Goal: Information Seeking & Learning: Learn about a topic

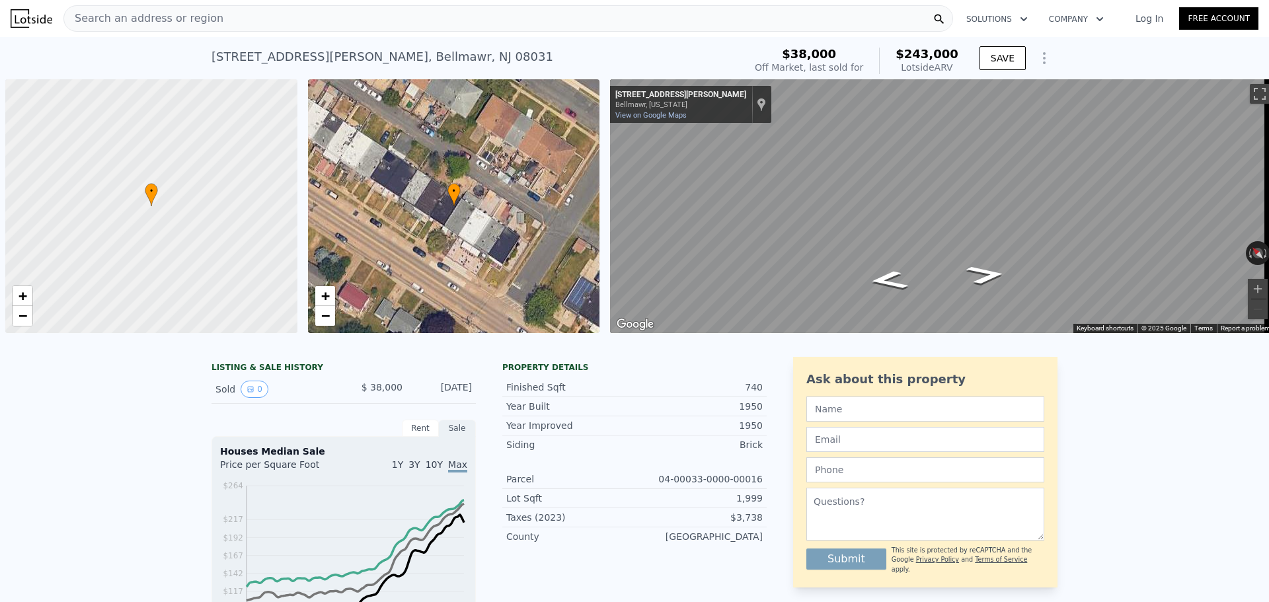
scroll to position [0, 5]
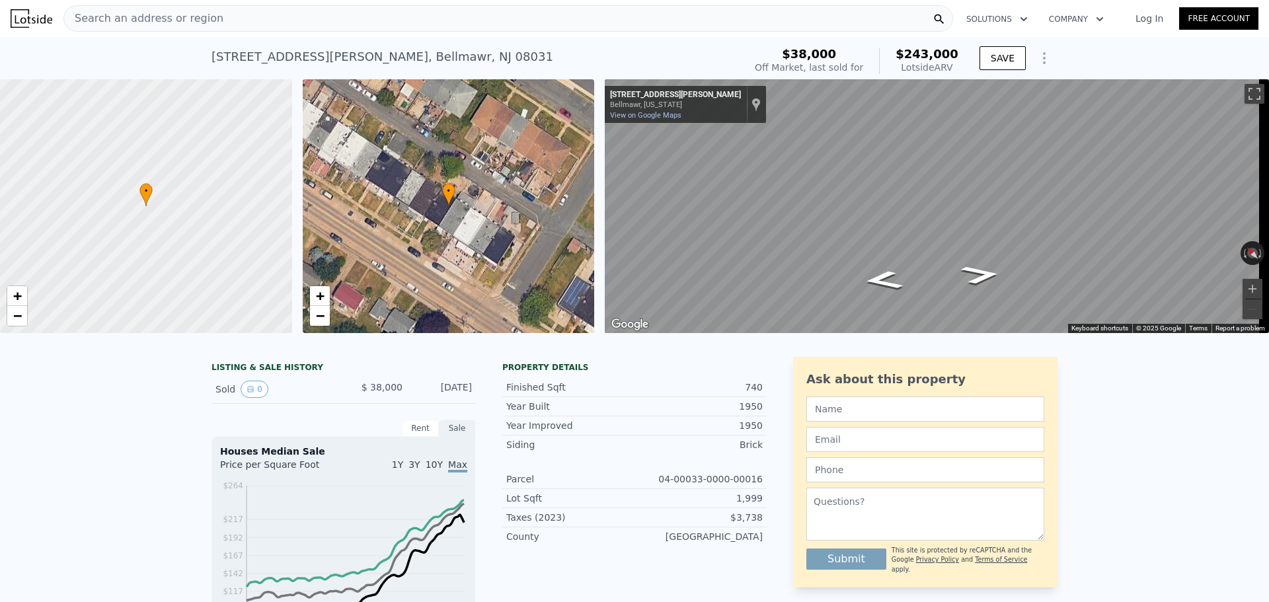
click at [427, 20] on div "Search an address or region" at bounding box center [507, 18] width 889 height 26
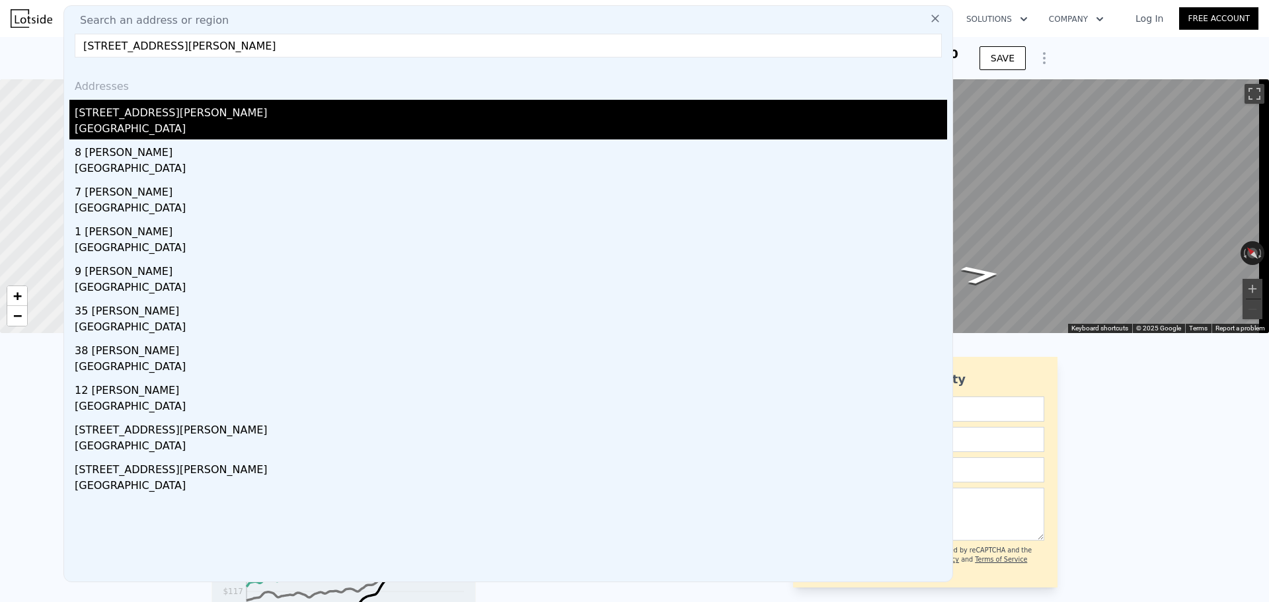
type input "[STREET_ADDRESS][PERSON_NAME]"
click at [157, 131] on div "[GEOGRAPHIC_DATA]" at bounding box center [511, 130] width 872 height 19
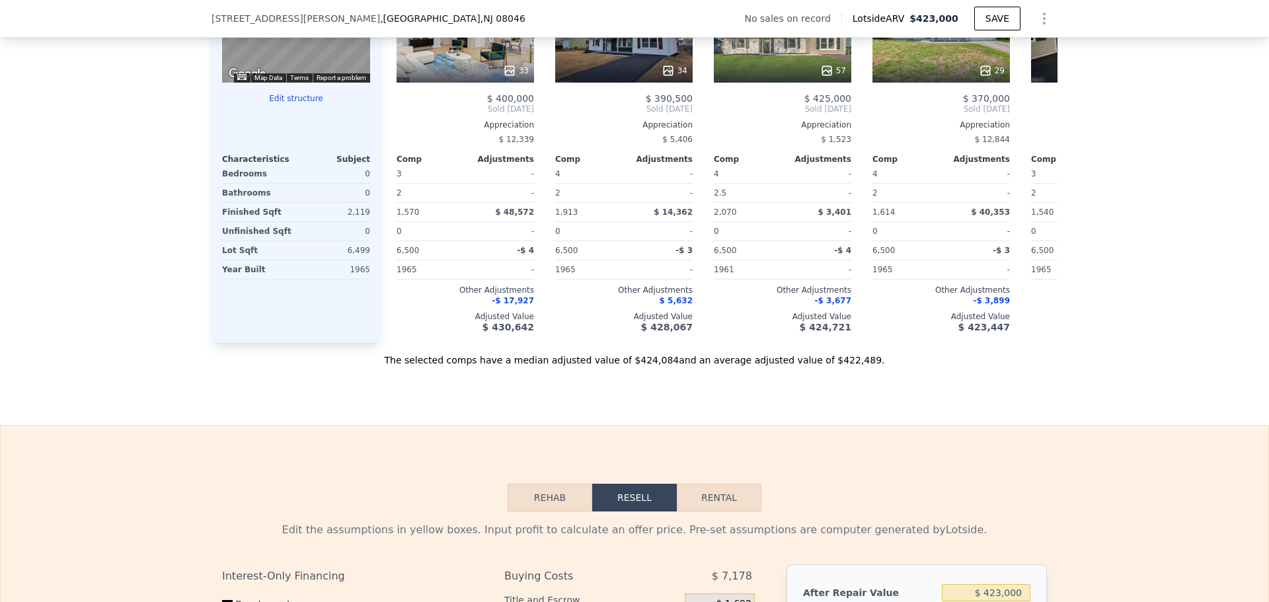
scroll to position [1515, 0]
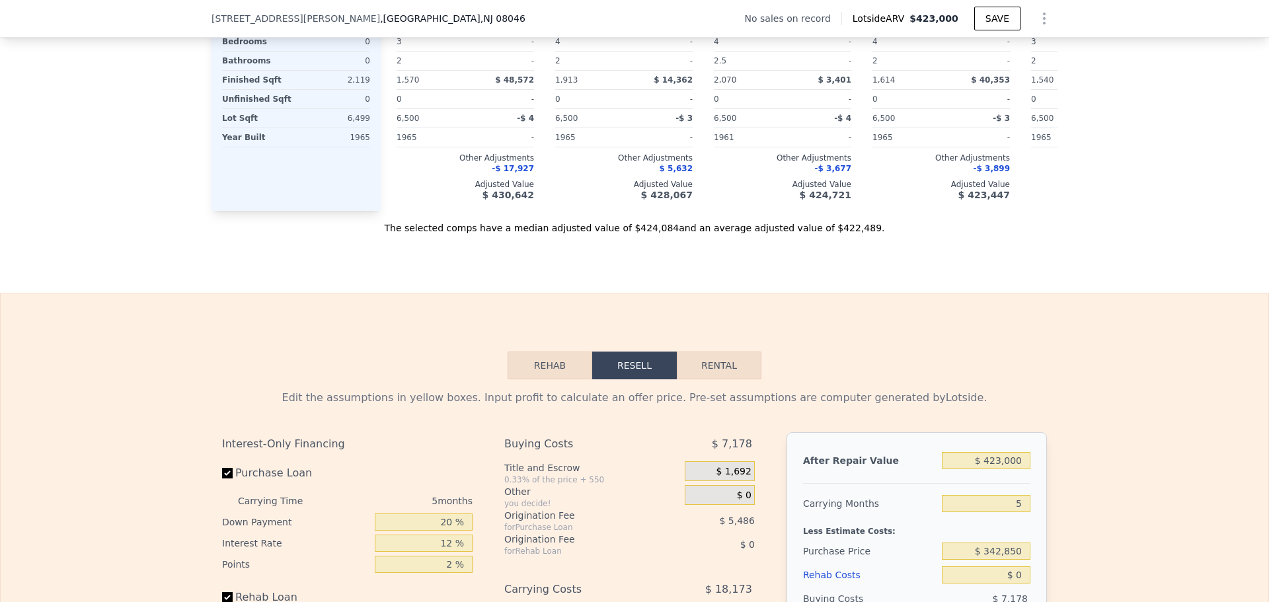
click at [711, 379] on button "Rental" at bounding box center [719, 366] width 85 height 28
select select "30"
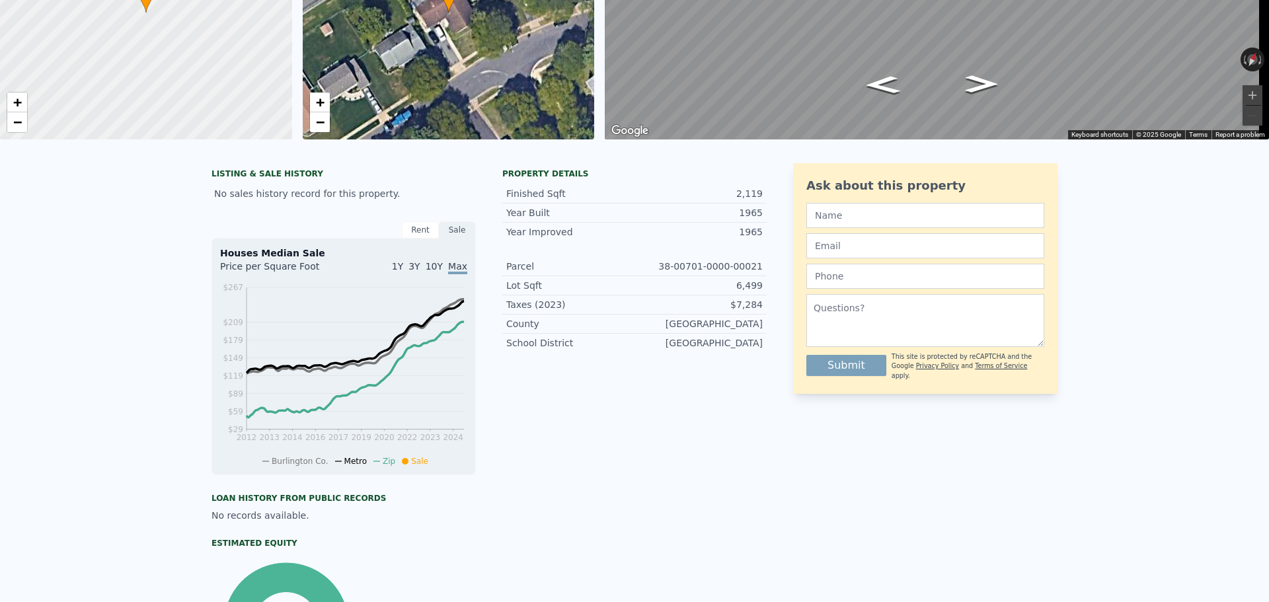
scroll to position [0, 0]
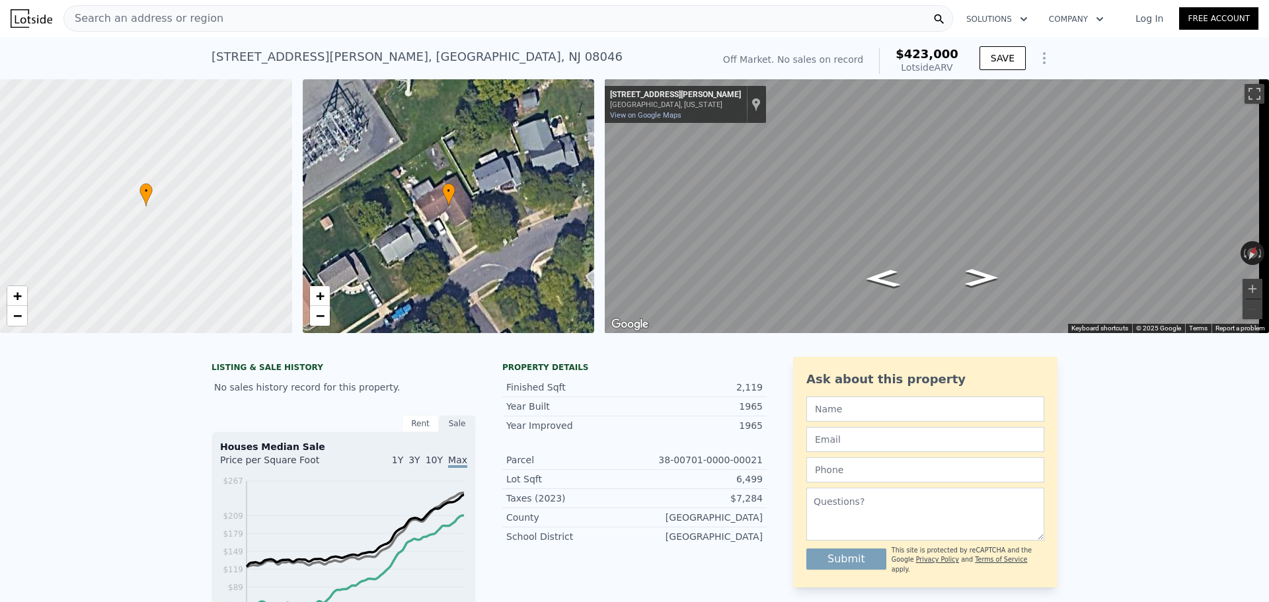
click at [440, 17] on div "Search an address or region" at bounding box center [507, 18] width 889 height 26
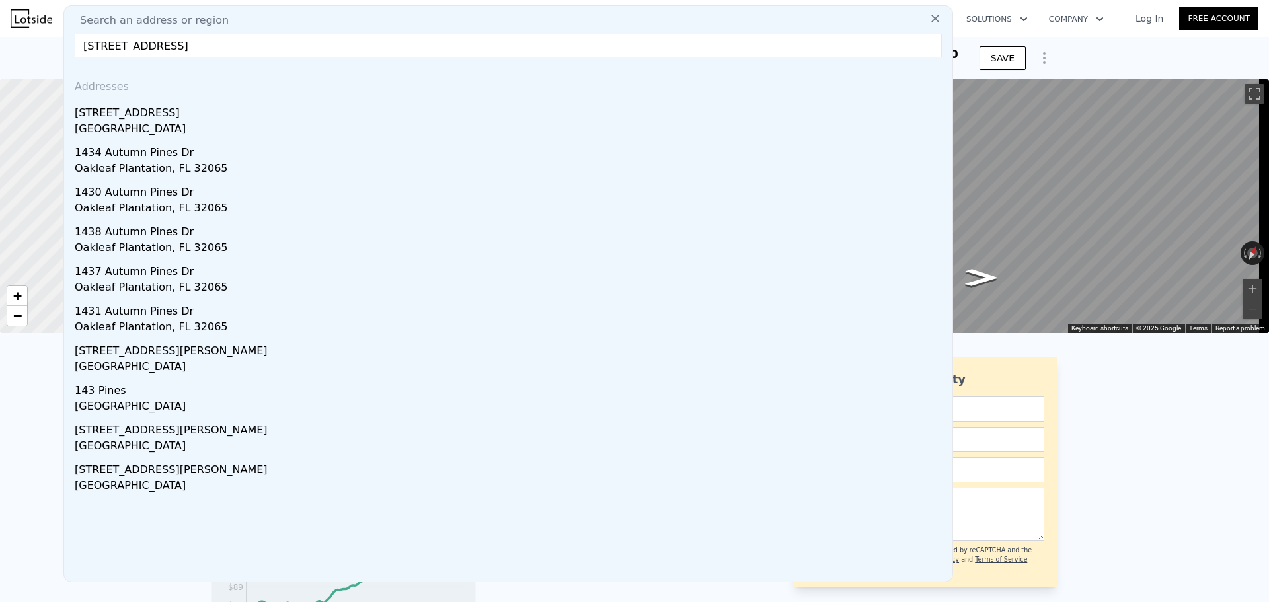
type input "[STREET_ADDRESS]"
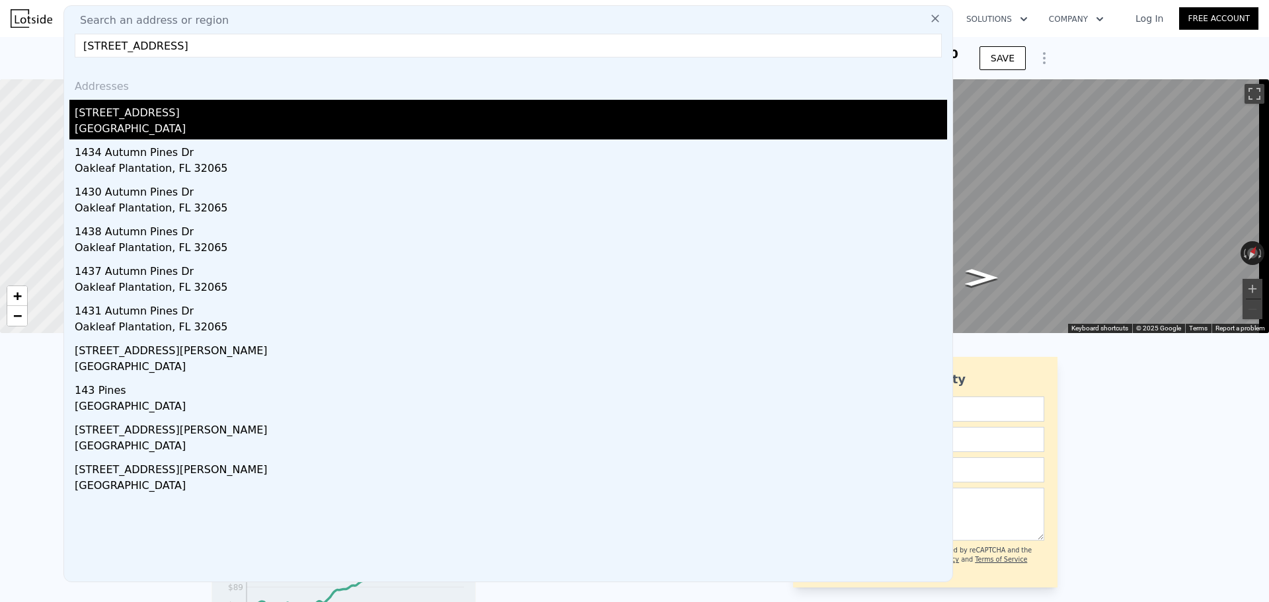
click at [426, 124] on div "[GEOGRAPHIC_DATA]" at bounding box center [511, 130] width 872 height 19
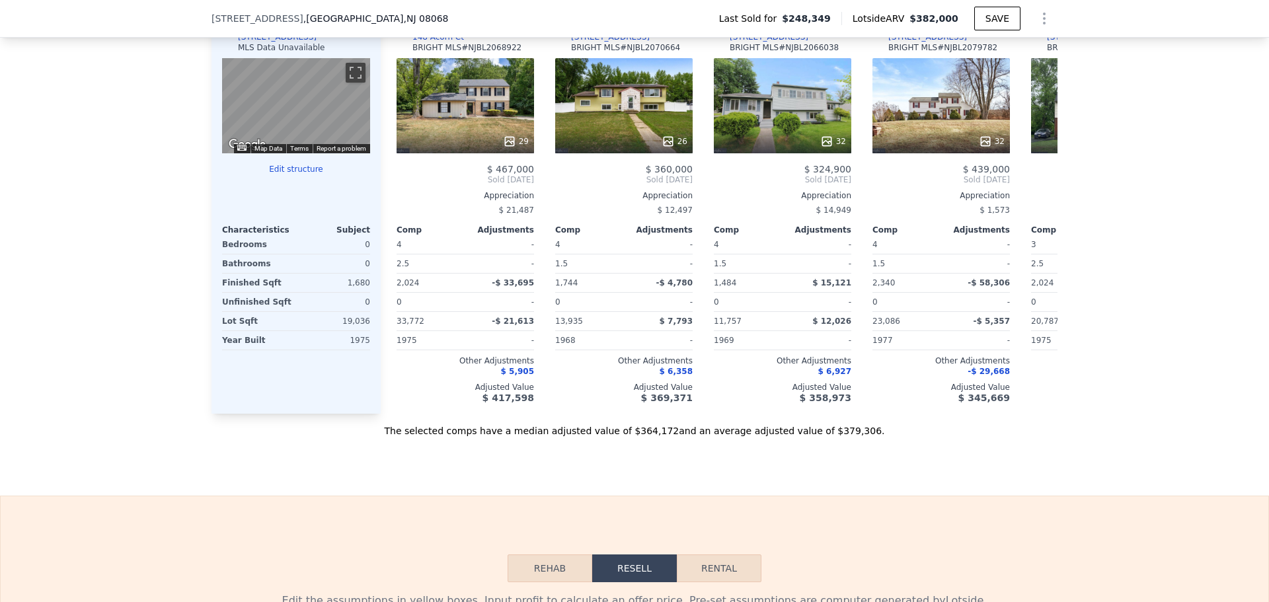
scroll to position [1581, 0]
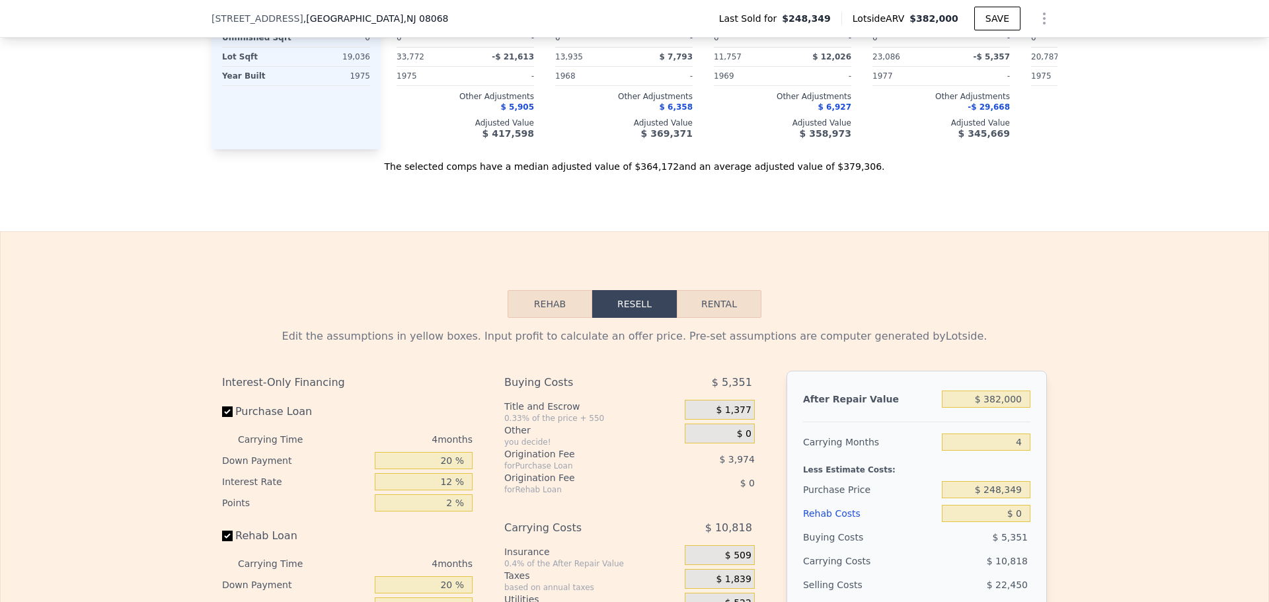
click at [733, 318] on button "Rental" at bounding box center [719, 304] width 85 height 28
select select "30"
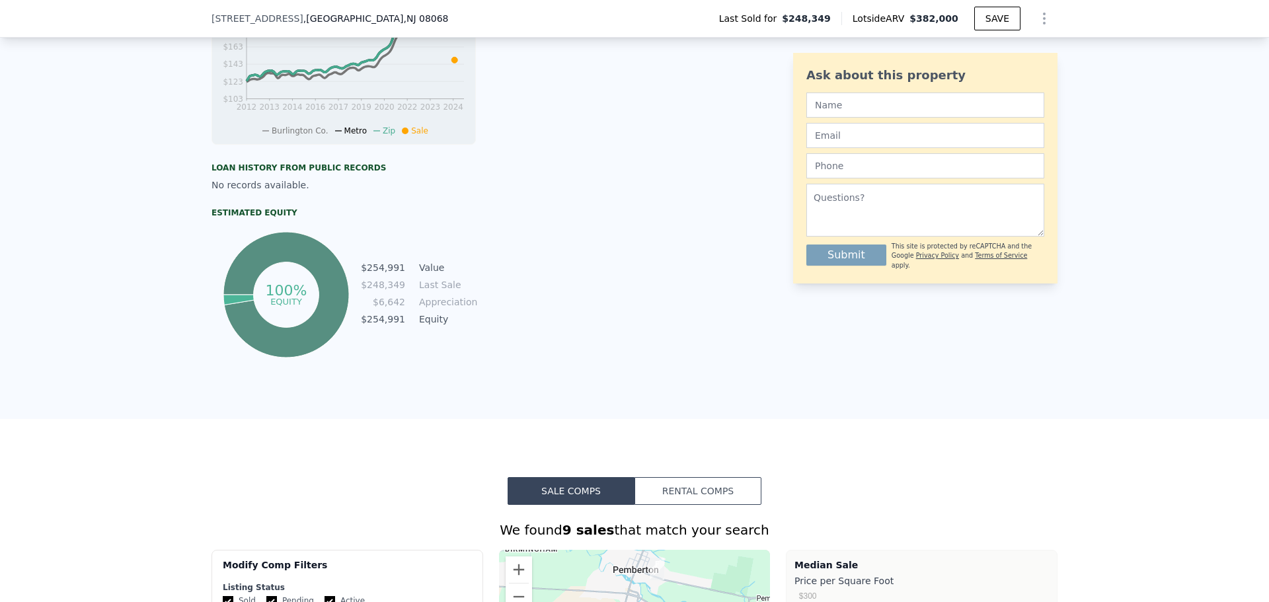
scroll to position [61, 0]
